Goal: Transaction & Acquisition: Subscribe to service/newsletter

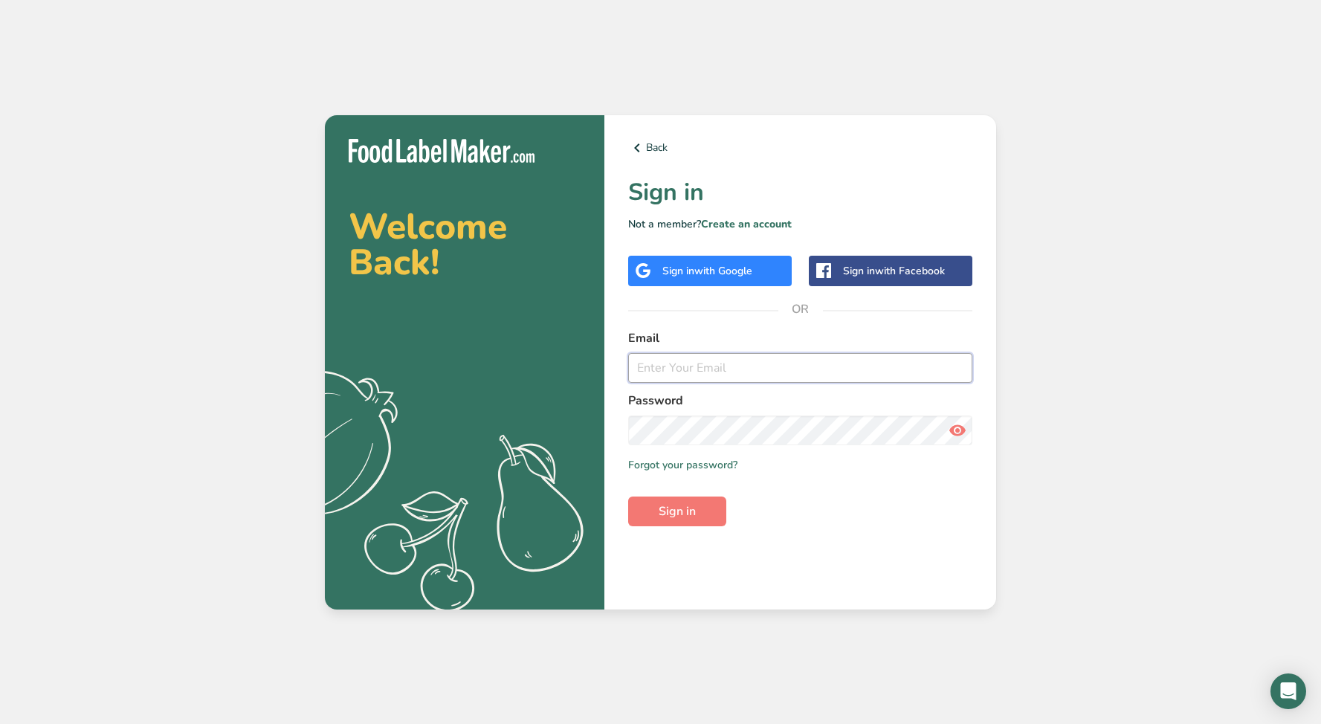
click at [685, 373] on input "email" at bounding box center [800, 368] width 344 height 30
type input "[EMAIL_ADDRESS][DOMAIN_NAME]"
click at [959, 430] on icon at bounding box center [957, 430] width 18 height 27
click at [681, 508] on span "Sign in" at bounding box center [676, 511] width 37 height 18
click at [691, 514] on span "Sign in" at bounding box center [676, 511] width 37 height 18
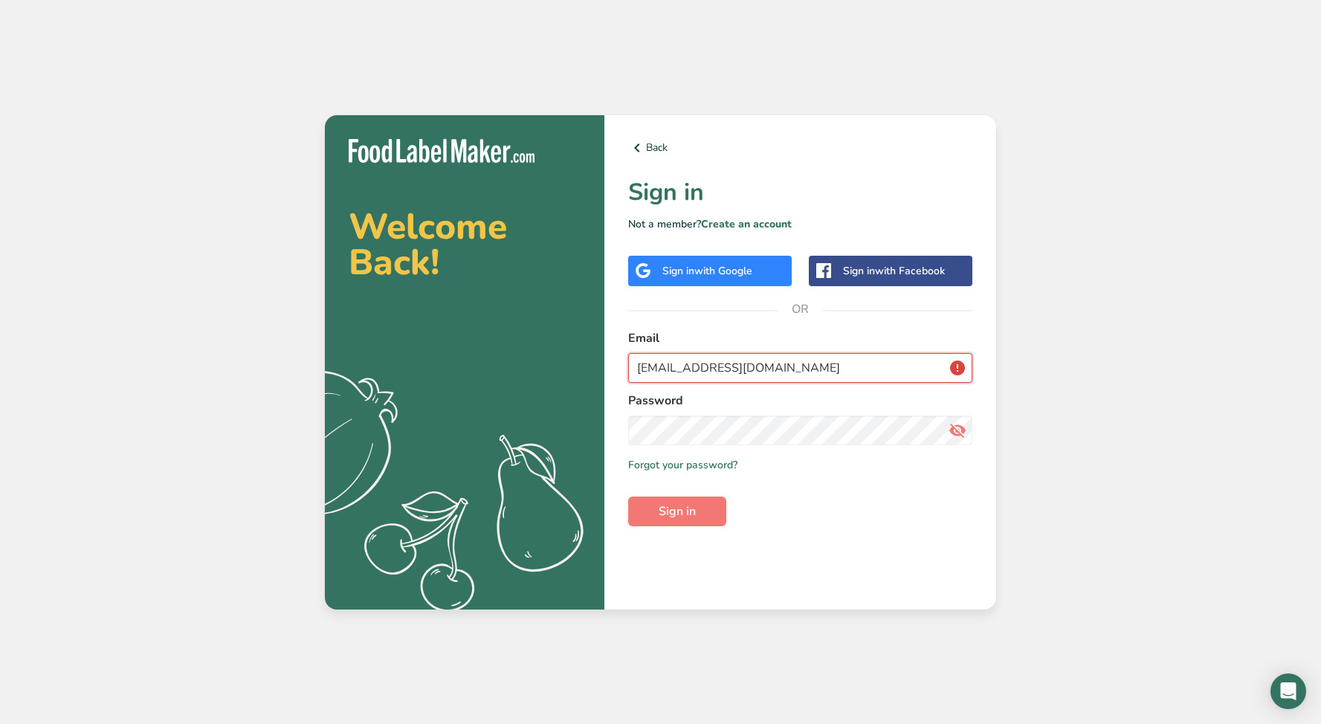
click at [823, 371] on input "[EMAIL_ADDRESS][DOMAIN_NAME]" at bounding box center [800, 368] width 344 height 30
click at [867, 545] on div "Back Sign in Not a member? Create an account Sign in with Google Sign in with F…" at bounding box center [800, 362] width 392 height 494
drag, startPoint x: 824, startPoint y: 370, endPoint x: 629, endPoint y: 370, distance: 194.7
click at [629, 370] on input "[EMAIL_ADDRESS][DOMAIN_NAME]" at bounding box center [800, 368] width 344 height 30
drag, startPoint x: 788, startPoint y: 369, endPoint x: 621, endPoint y: 369, distance: 166.5
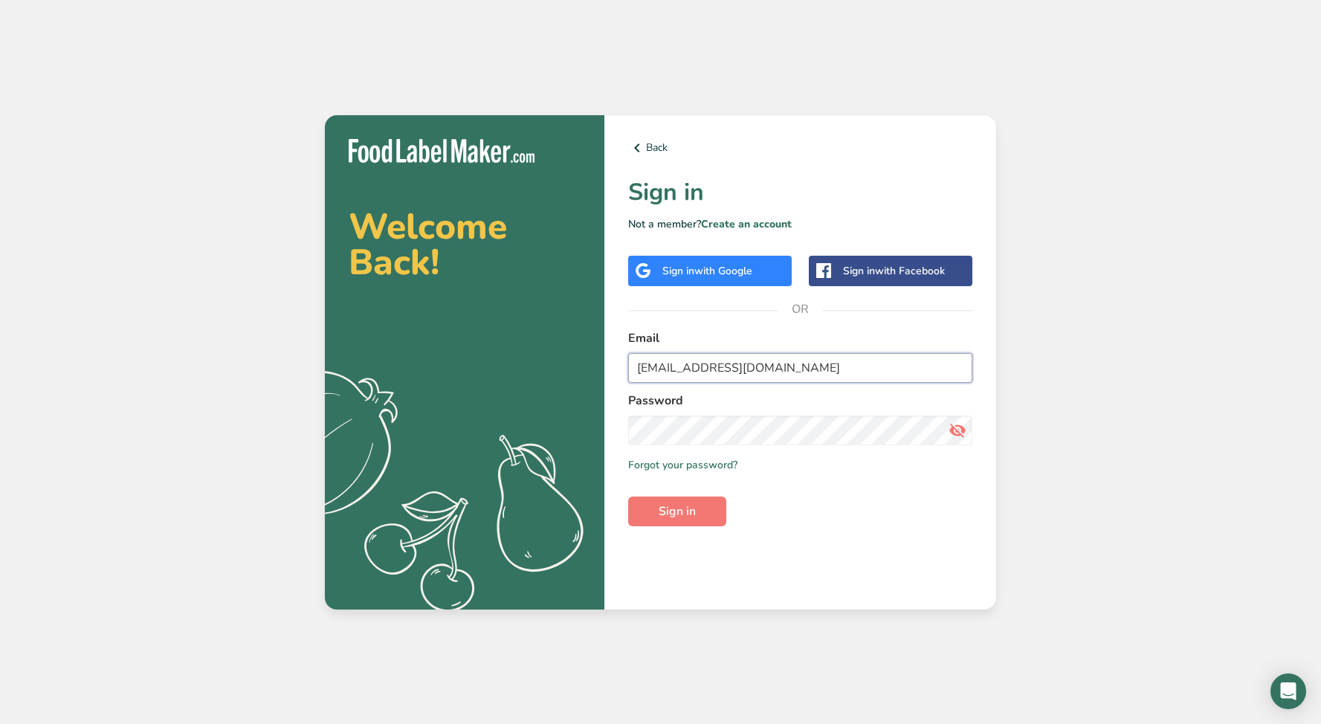
click at [621, 369] on div "Back Sign in Not a member? Create an account Sign in with Google Sign in with F…" at bounding box center [800, 362] width 392 height 494
type input "[EMAIL_ADDRESS][DOMAIN_NAME]"
click at [684, 510] on span "Sign in" at bounding box center [676, 511] width 37 height 18
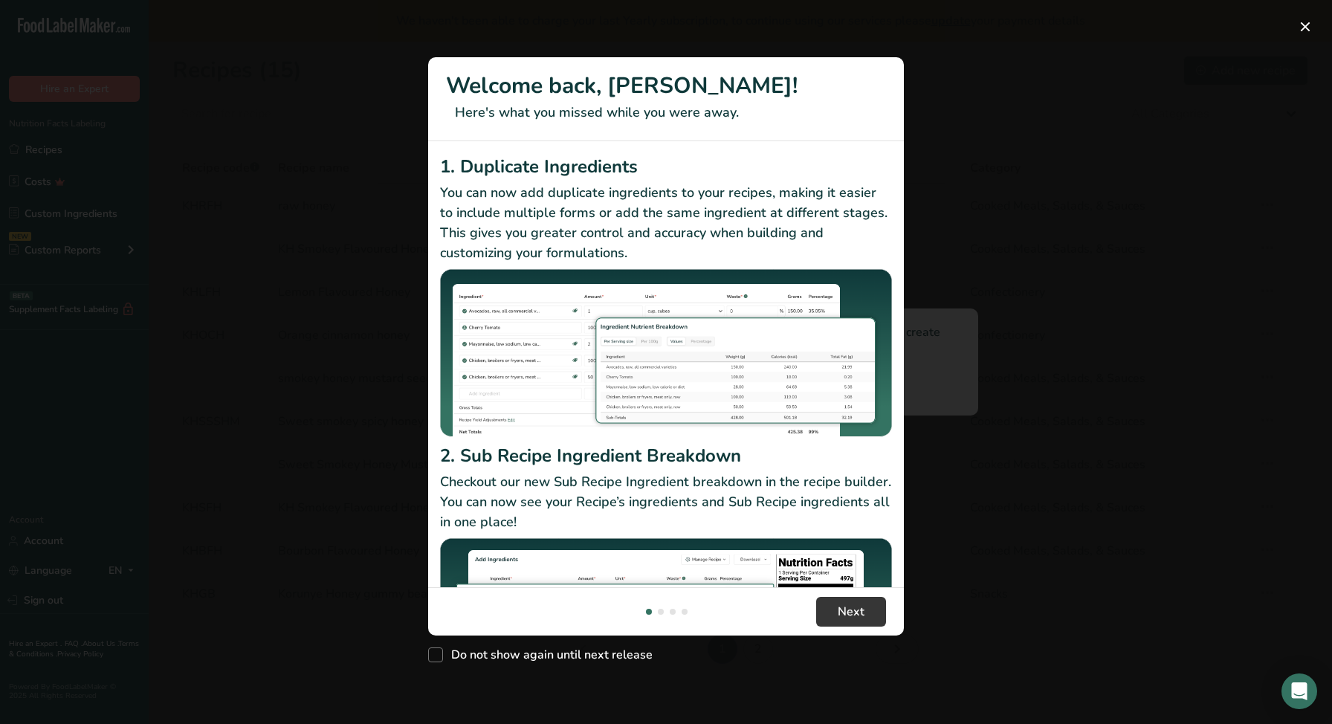
click at [1033, 242] on div "New Features" at bounding box center [666, 362] width 1332 height 724
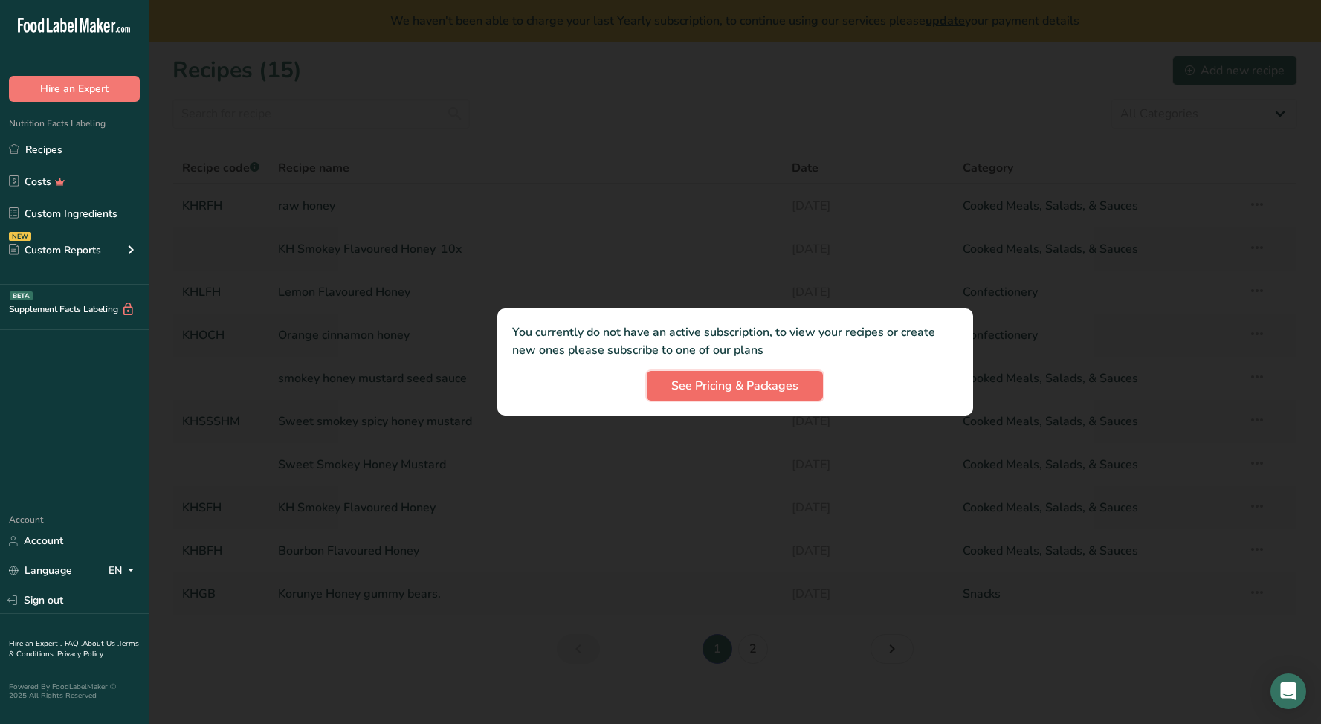
click at [754, 380] on span "See Pricing & Packages" at bounding box center [734, 386] width 127 height 18
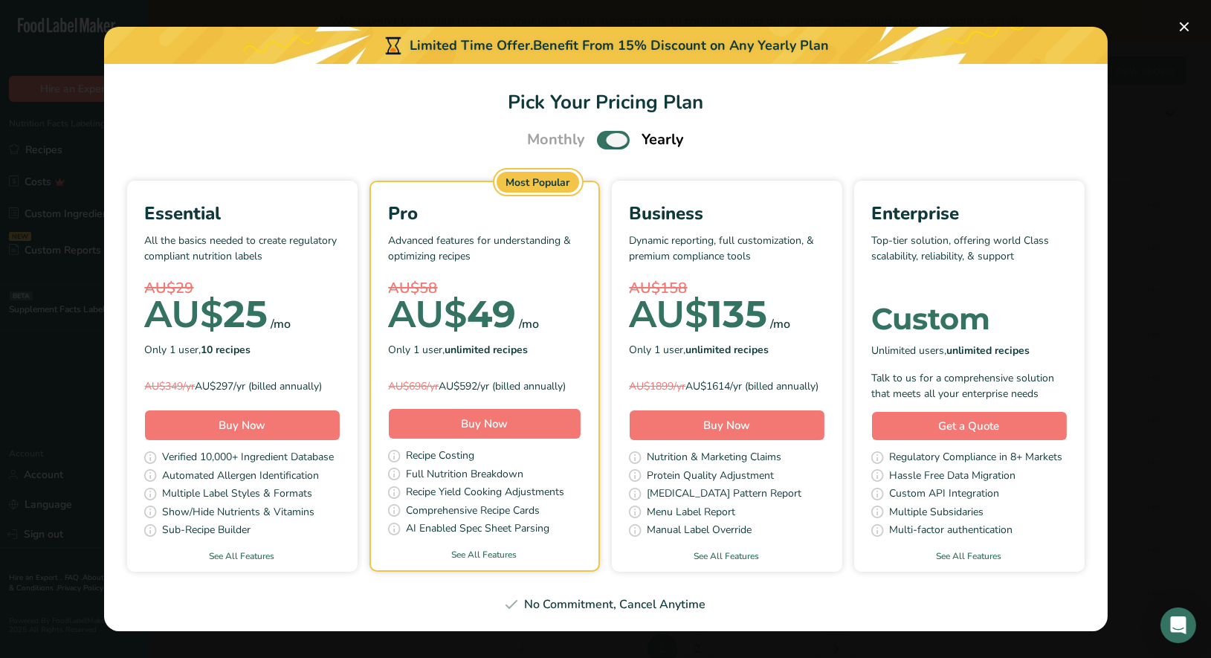
click at [617, 132] on span "Pick Your Pricing Plan Modal" at bounding box center [613, 140] width 33 height 19
click at [606, 135] on input "Pick Your Pricing Plan Modal" at bounding box center [602, 140] width 10 height 10
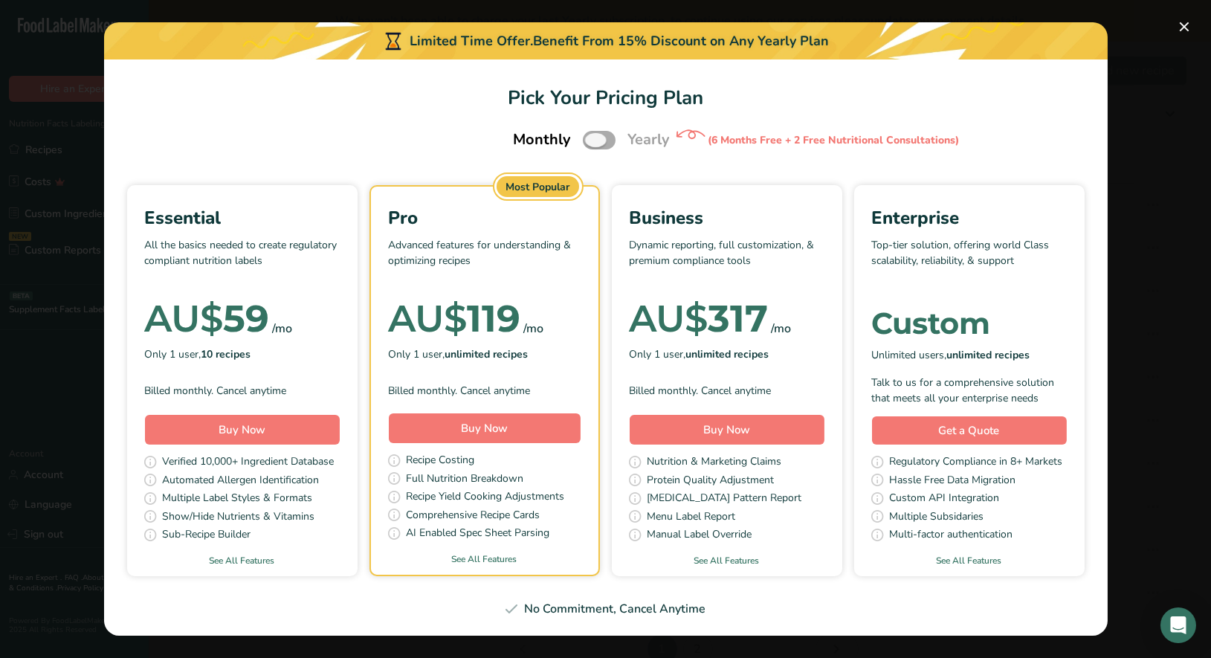
click at [612, 138] on span "Pick Your Pricing Plan Modal" at bounding box center [599, 140] width 33 height 19
click at [592, 138] on input "Pick Your Pricing Plan Modal" at bounding box center [588, 140] width 10 height 10
checkbox input "true"
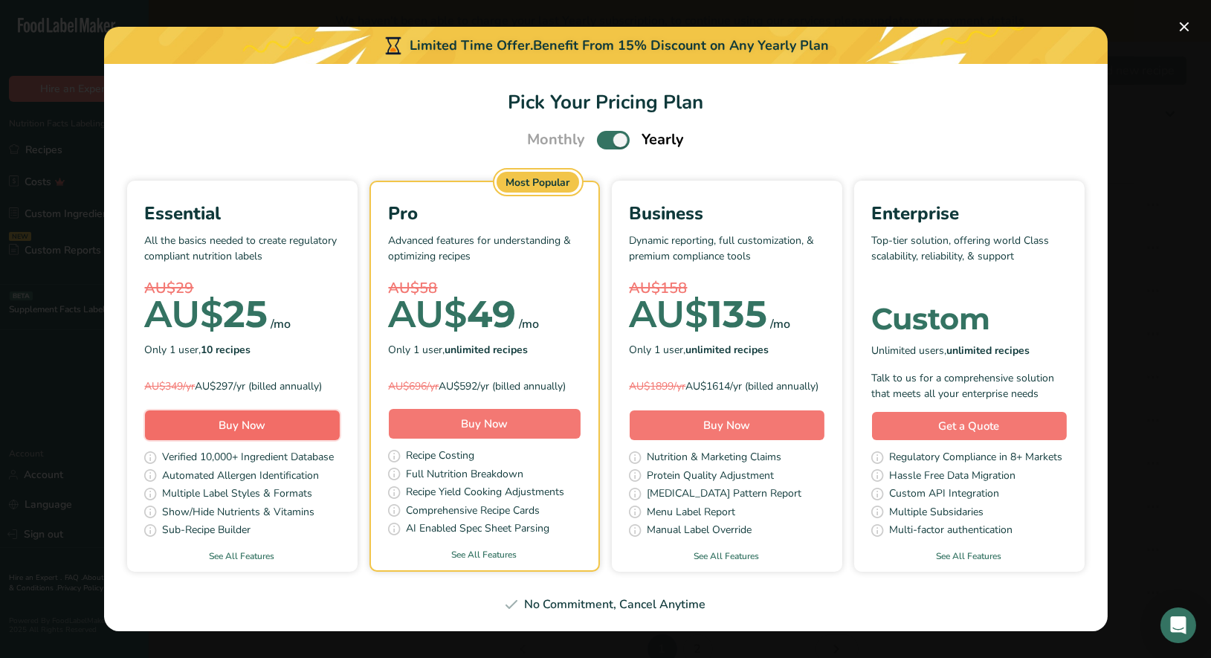
click at [273, 435] on button "Buy Now" at bounding box center [242, 425] width 195 height 30
